Goal: Information Seeking & Learning: Learn about a topic

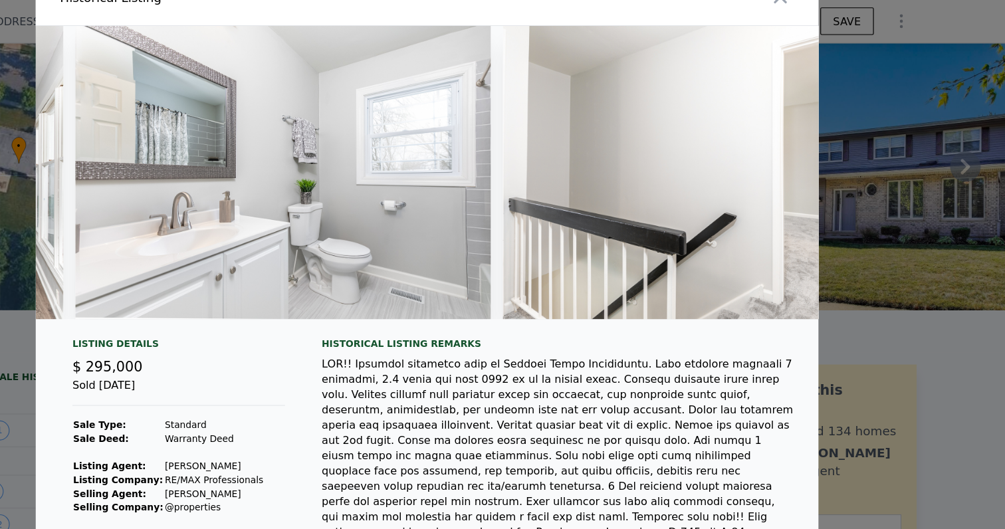
scroll to position [0, 5011]
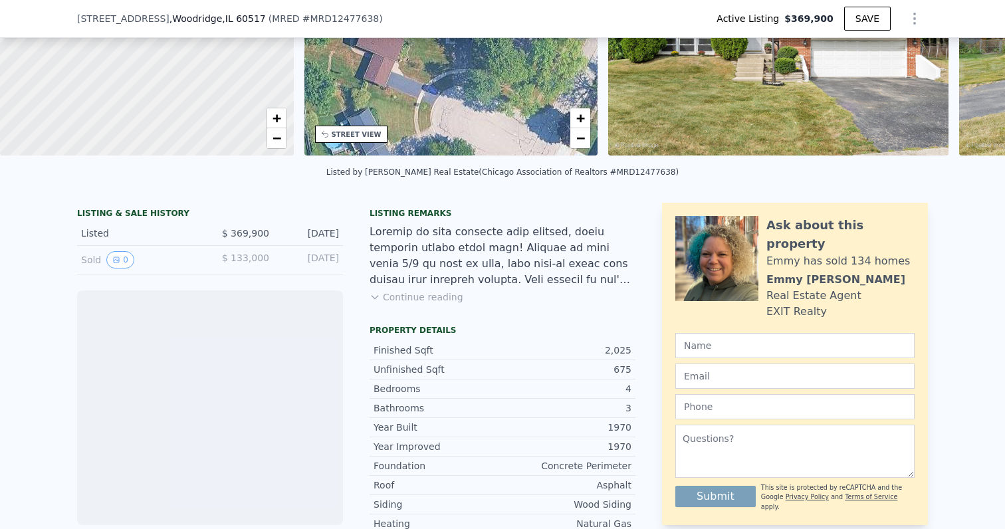
scroll to position [177, 0]
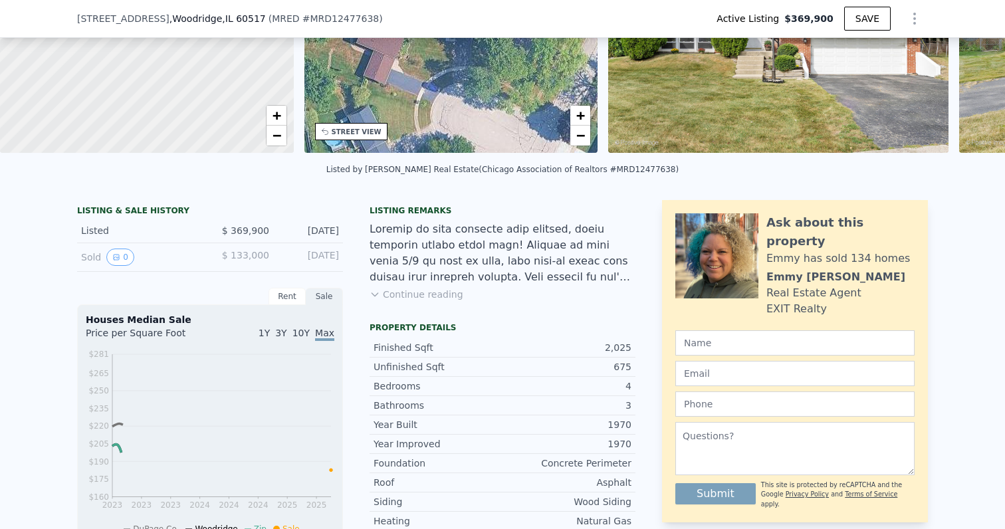
click at [419, 295] on button "Continue reading" at bounding box center [417, 294] width 94 height 13
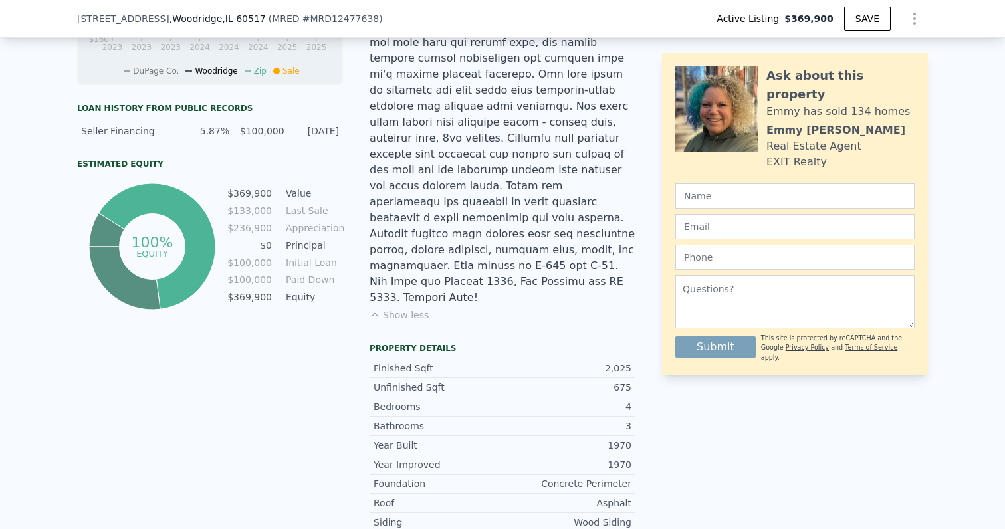
scroll to position [645, 0]
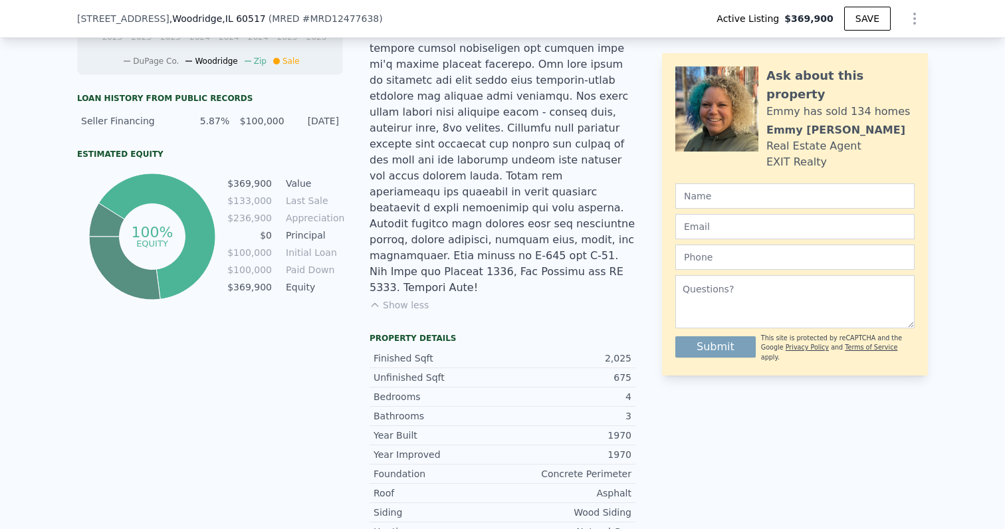
click at [462, 371] on div "Unfinished Sqft" at bounding box center [438, 377] width 129 height 13
click at [480, 349] on div "Finished Sqft 2,025" at bounding box center [503, 358] width 266 height 19
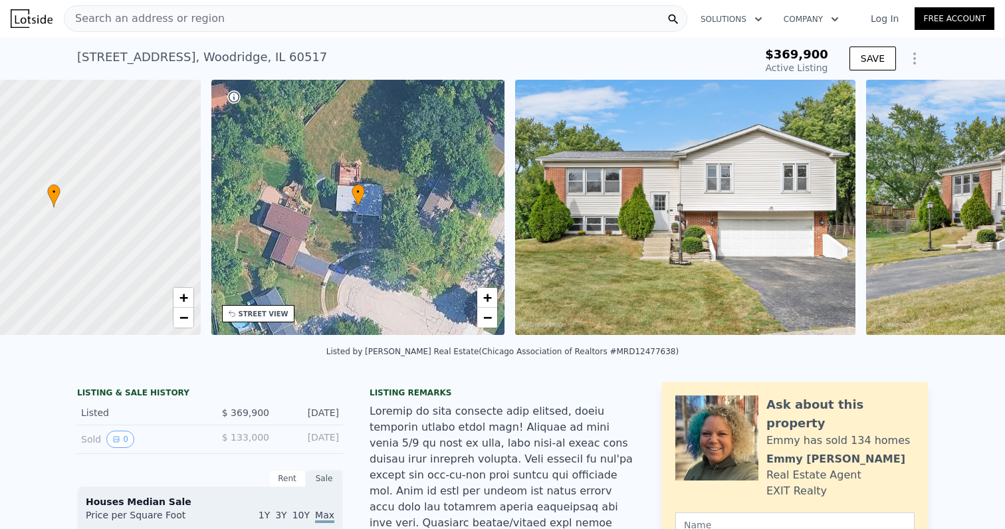
scroll to position [0, 5]
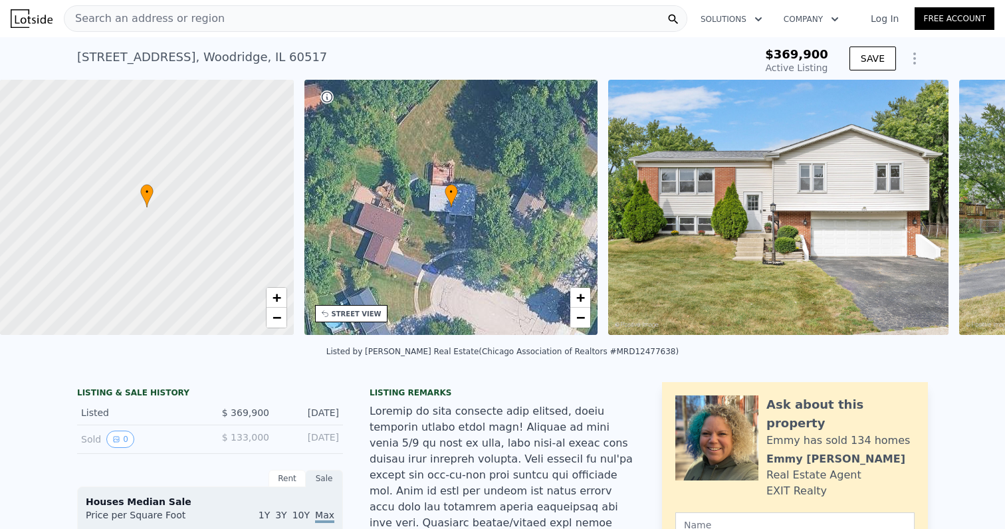
click at [647, 187] on img at bounding box center [778, 207] width 340 height 255
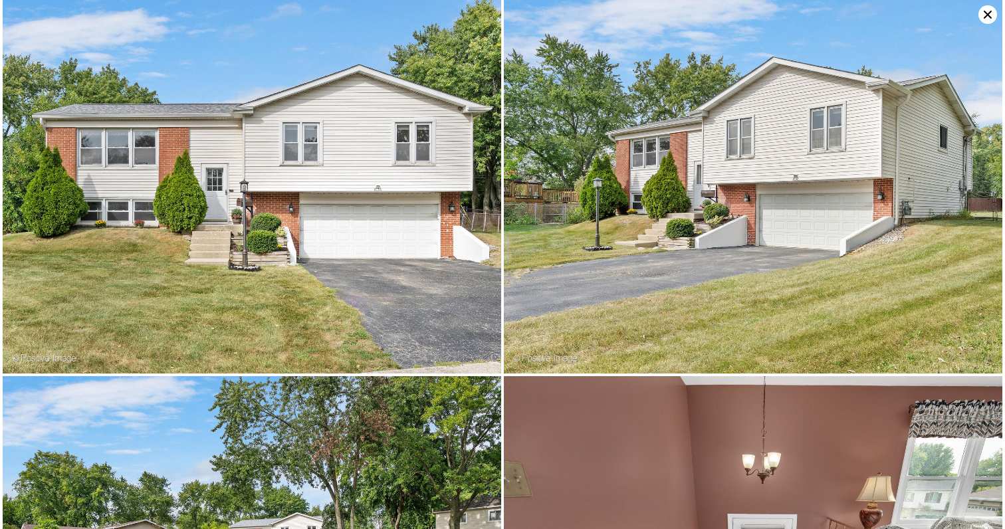
scroll to position [0, 0]
click at [455, 223] on img at bounding box center [252, 187] width 499 height 374
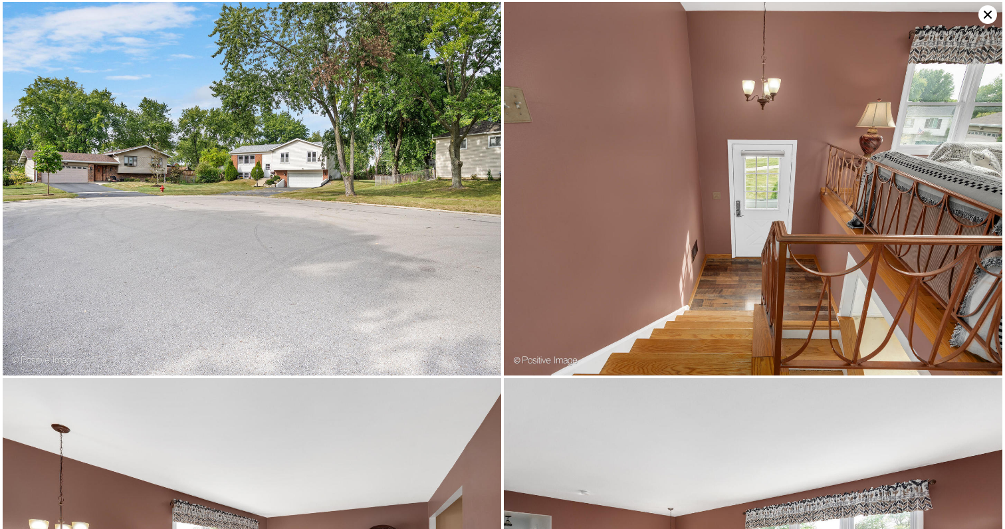
scroll to position [376, 0]
